Goal: Find specific page/section: Find specific page/section

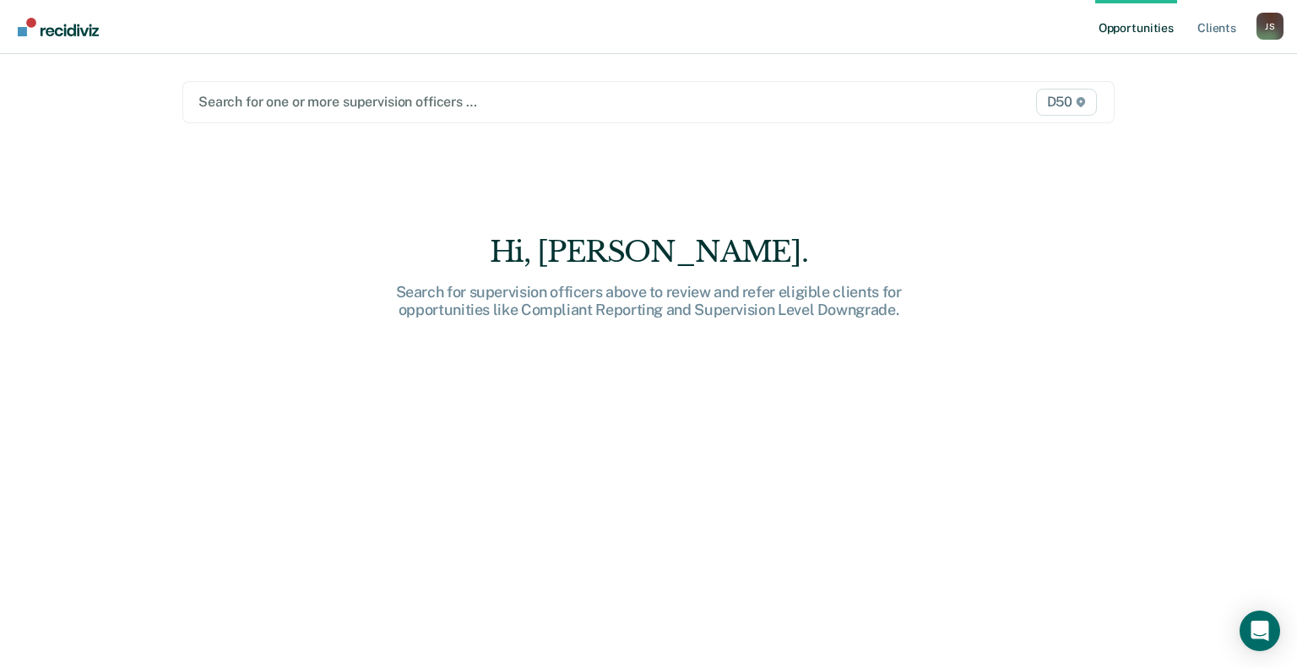
click at [290, 111] on div at bounding box center [513, 101] width 629 height 19
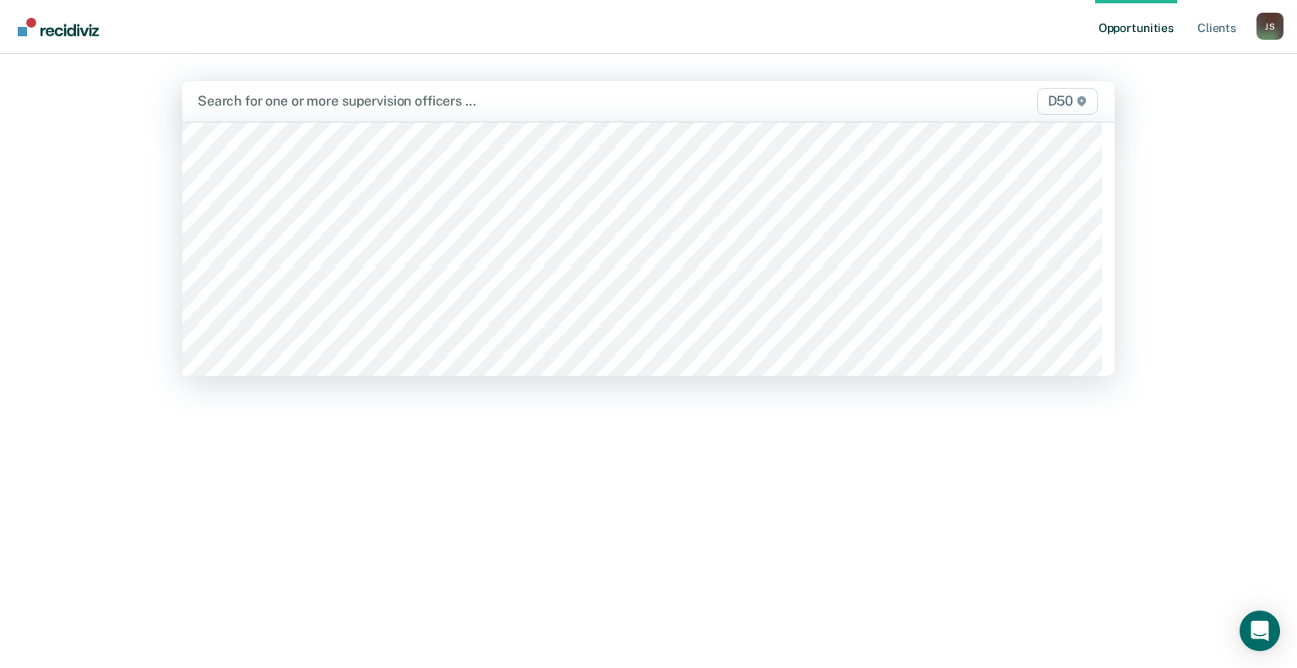
scroll to position [422, 0]
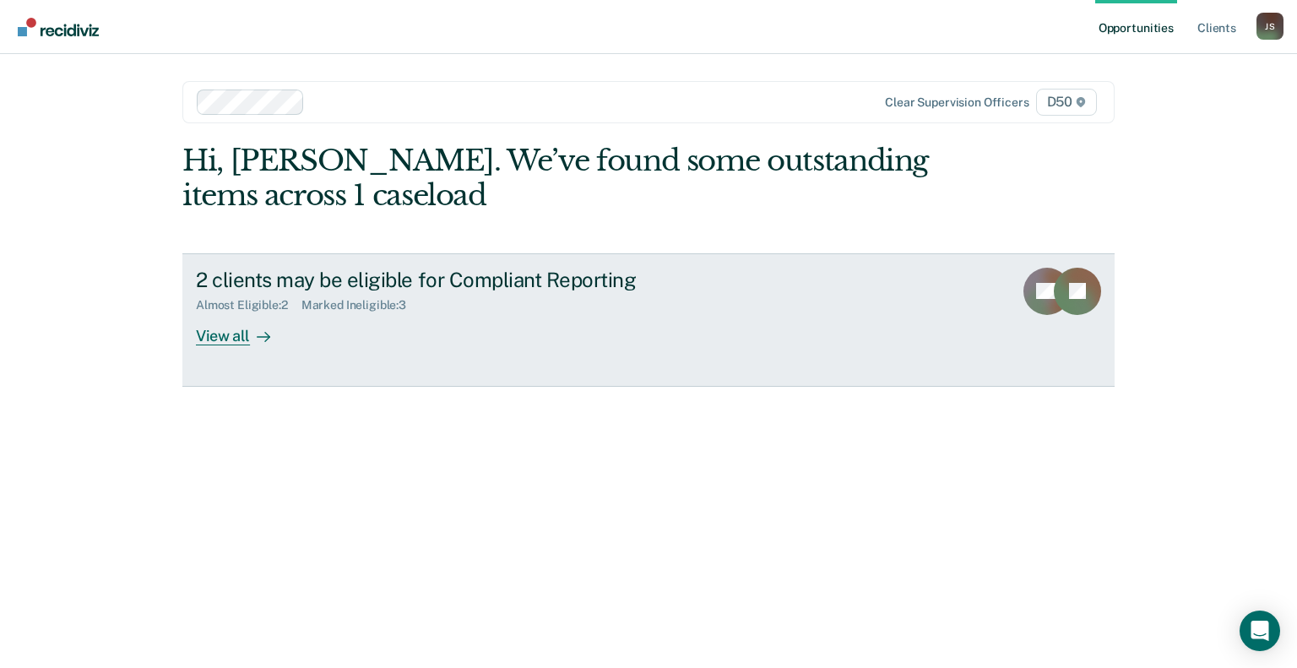
click at [245, 324] on div "View all" at bounding box center [243, 329] width 95 height 33
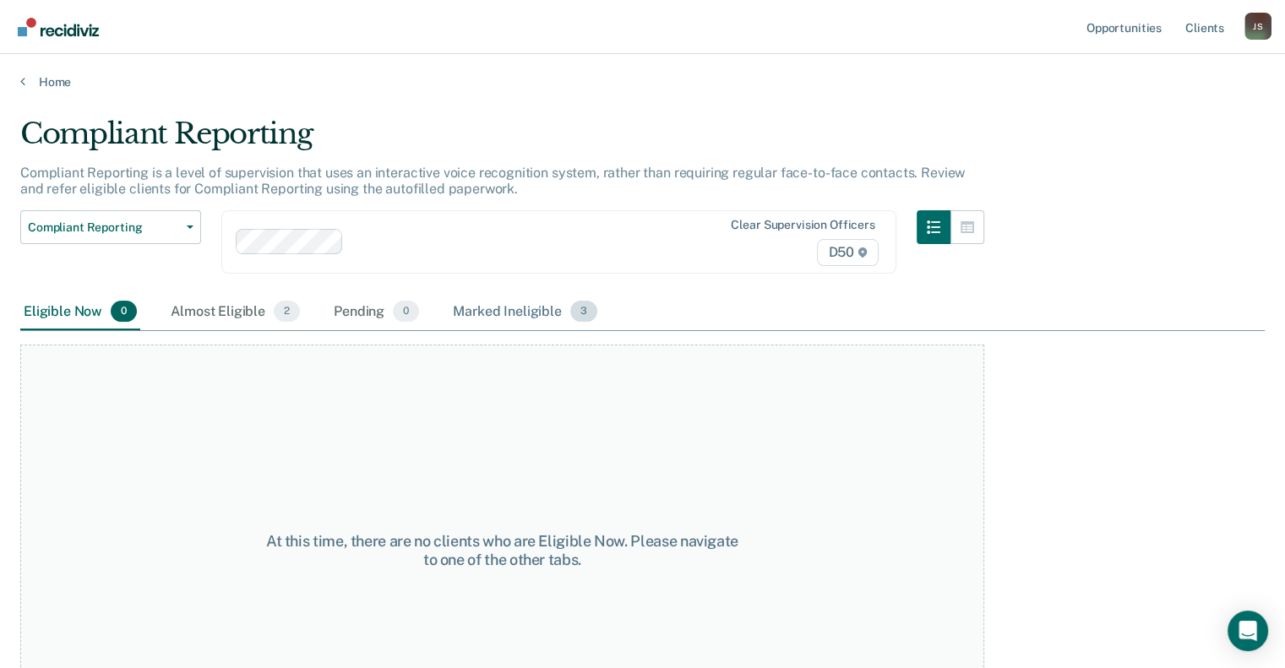
click at [475, 313] on div "Marked Ineligible 3" at bounding box center [524, 312] width 151 height 37
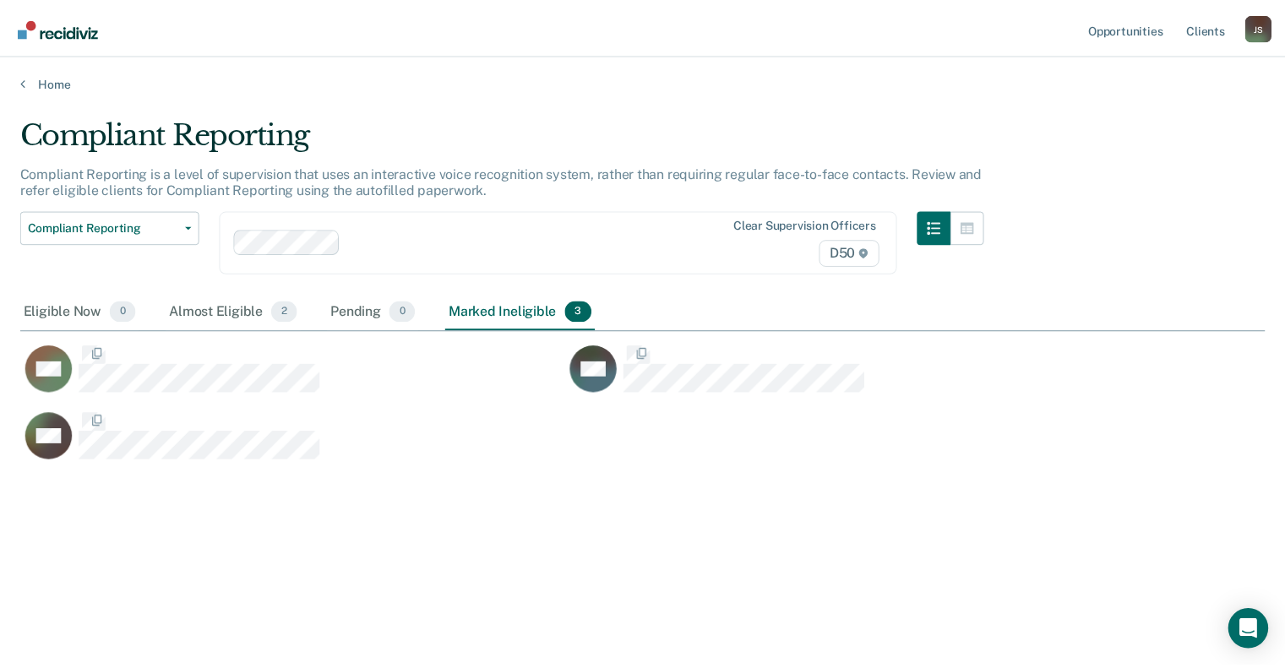
scroll to position [412, 1243]
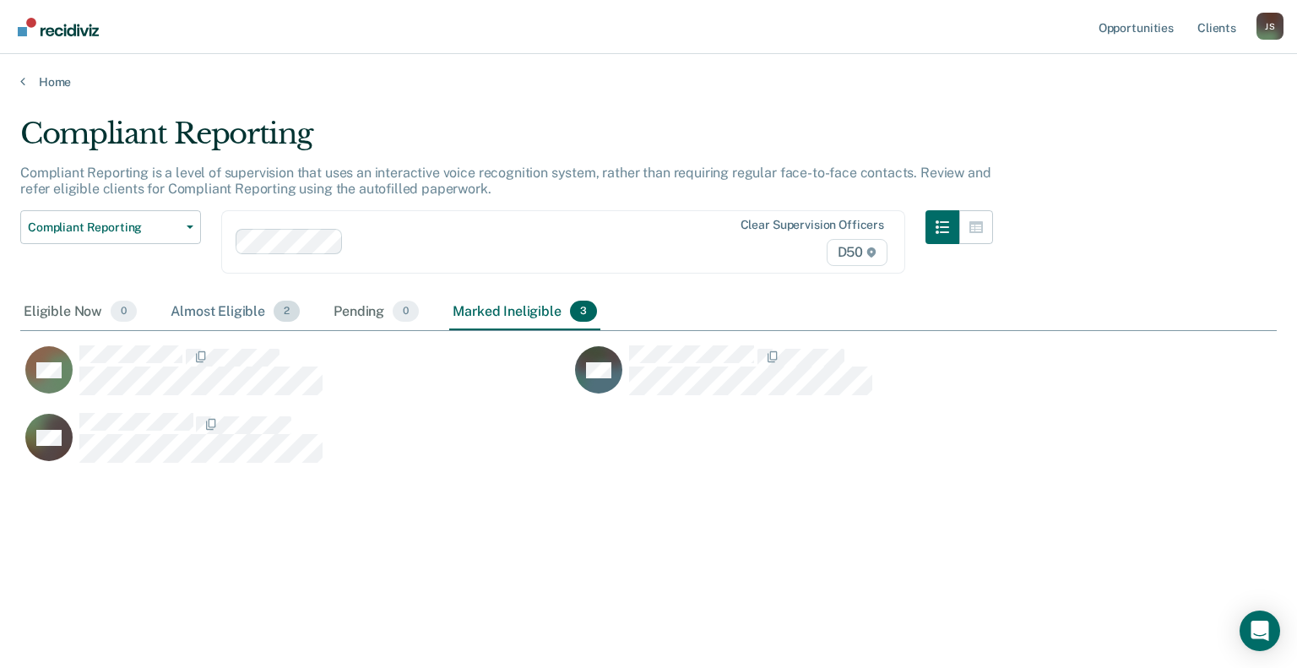
click at [234, 302] on div "Almost Eligible 2" at bounding box center [235, 312] width 136 height 37
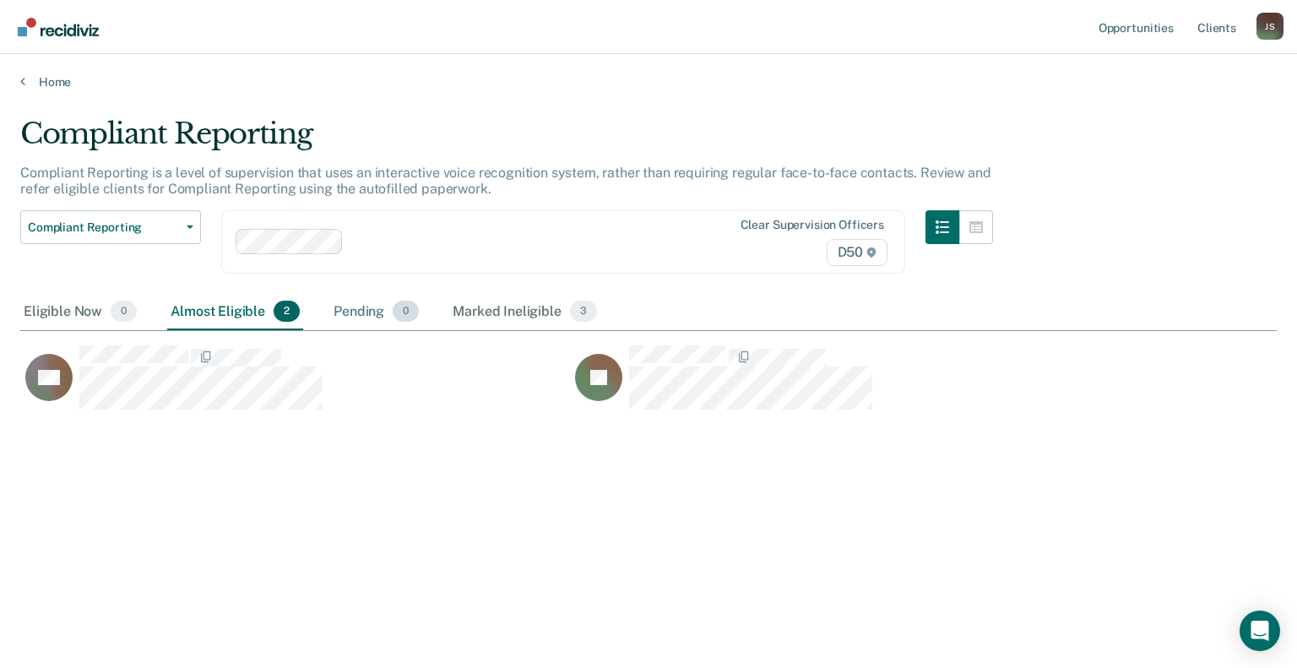
click at [365, 313] on div "Pending 0" at bounding box center [376, 312] width 92 height 37
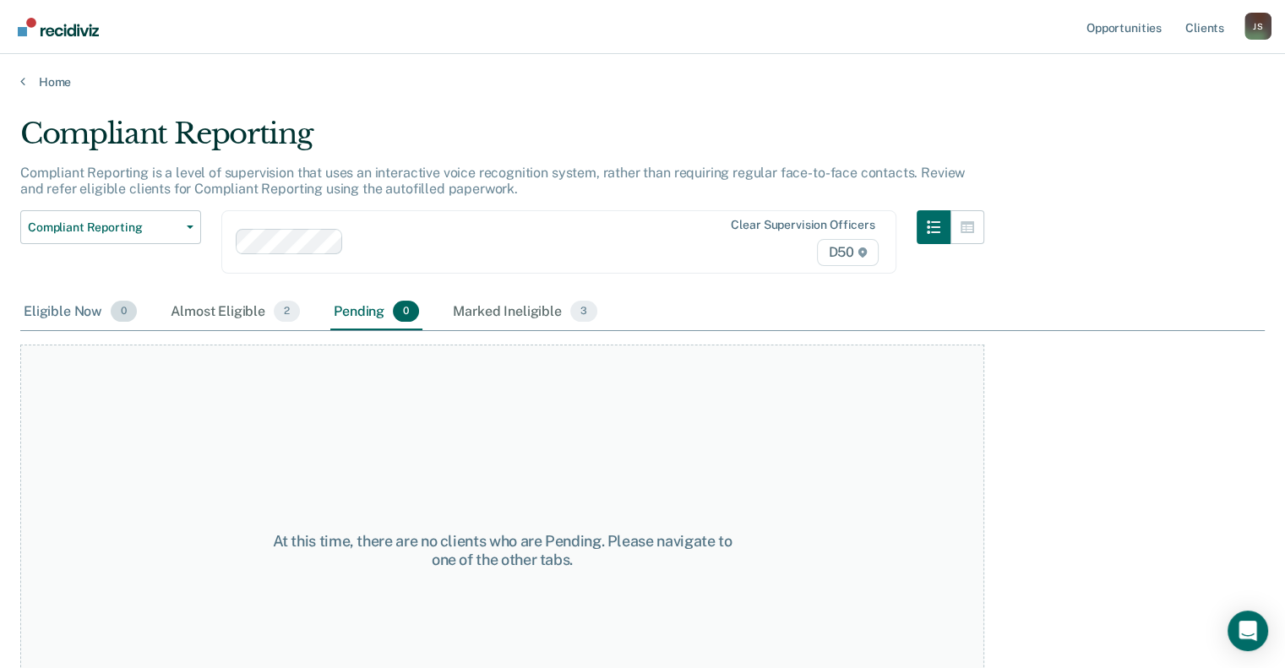
click at [81, 311] on div "Eligible Now 0" at bounding box center [80, 312] width 120 height 37
click at [1196, 33] on link "Client s" at bounding box center [1205, 27] width 46 height 54
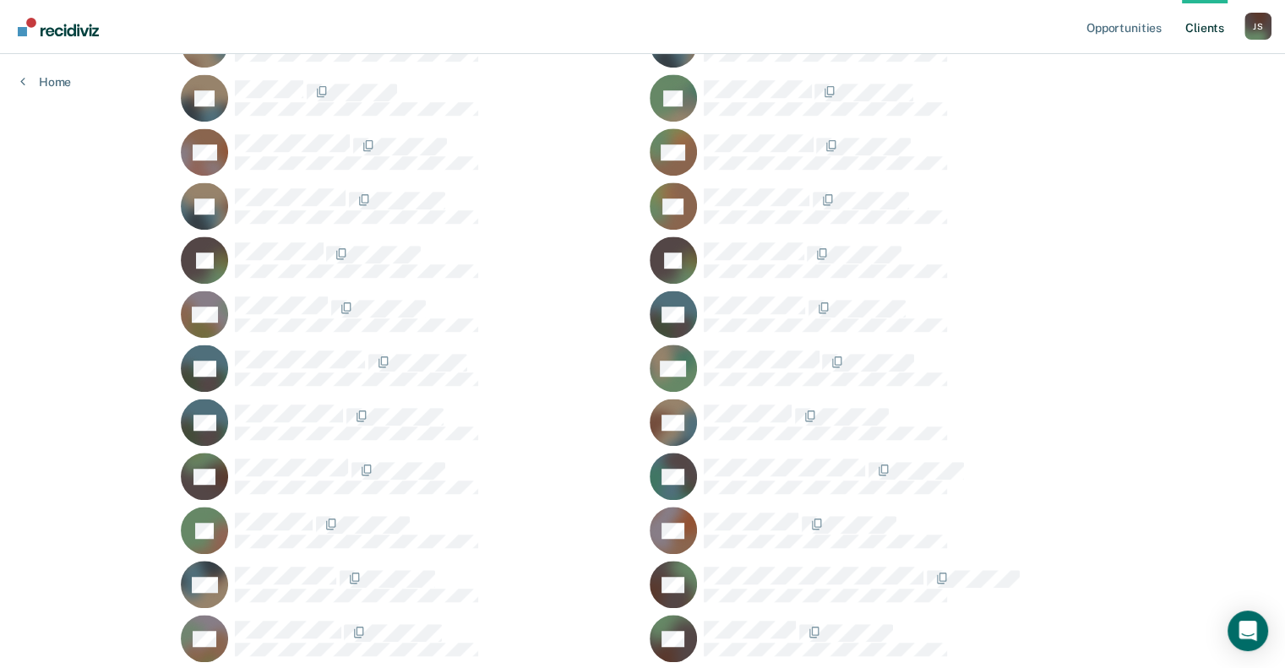
scroll to position [1183, 0]
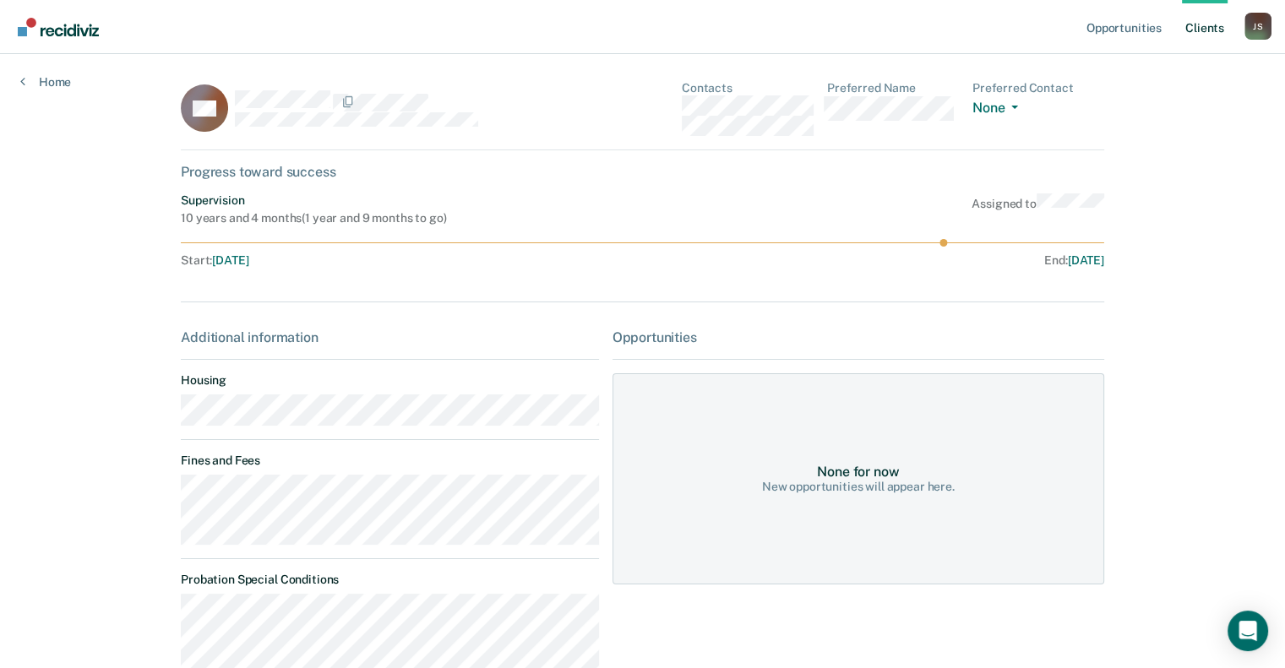
click at [1206, 30] on link "Client s" at bounding box center [1205, 27] width 46 height 54
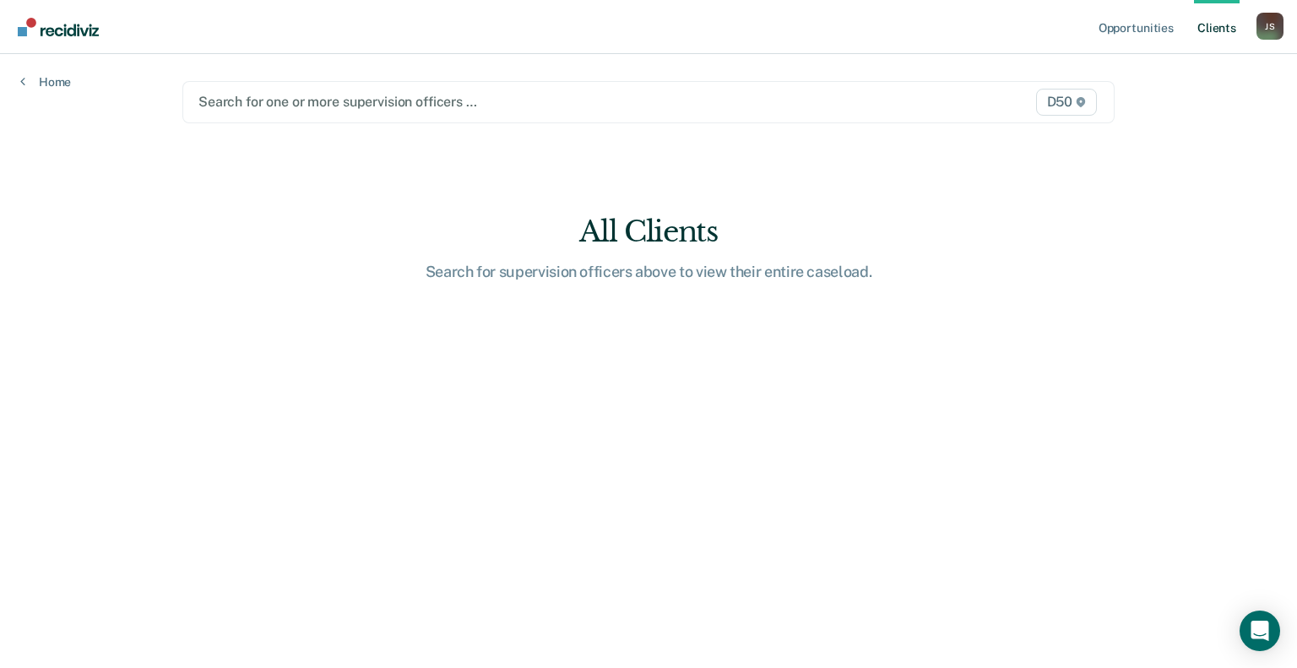
click at [305, 113] on div "Search for one or more supervision officers … D50" at bounding box center [648, 102] width 933 height 42
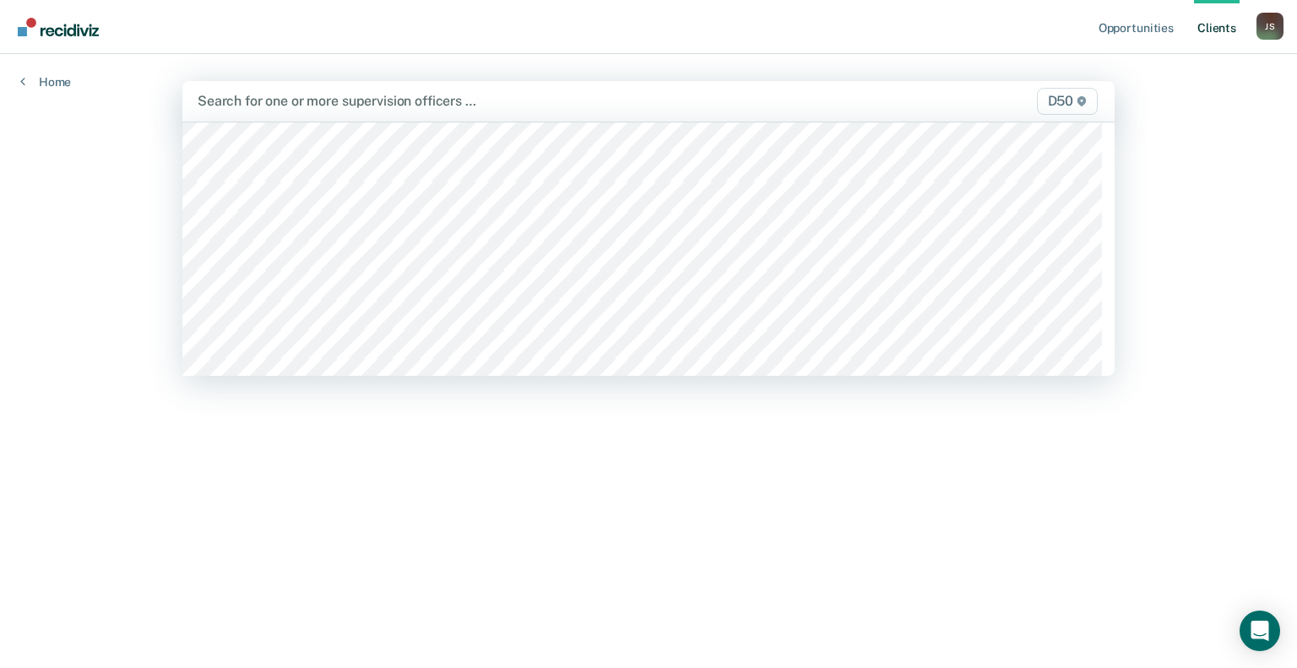
scroll to position [507, 0]
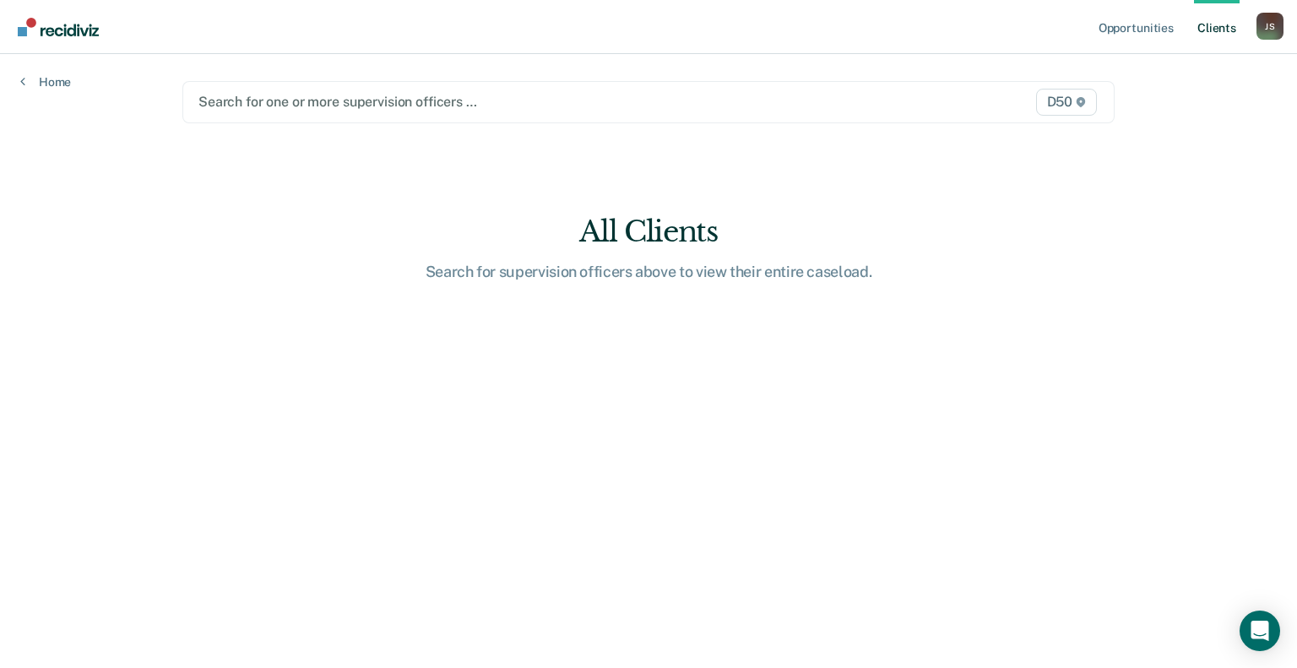
click at [385, 107] on div at bounding box center [513, 101] width 629 height 19
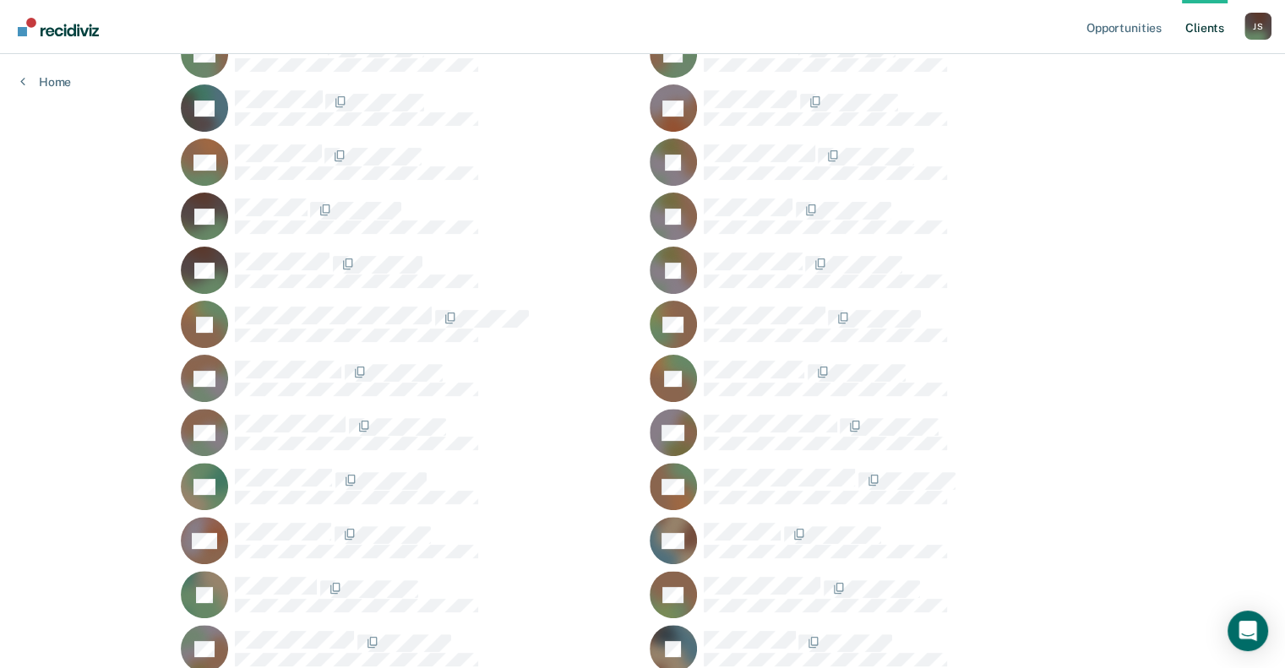
scroll to position [0, 0]
